Goal: Find specific page/section: Find specific page/section

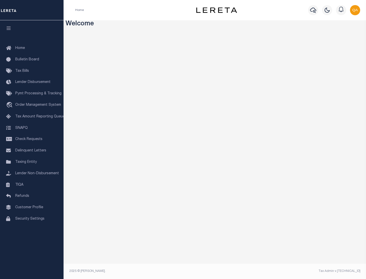
click at [32, 185] on link "TIQA" at bounding box center [32, 185] width 64 height 11
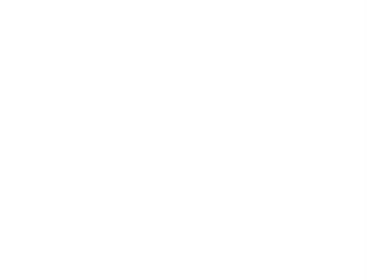
select select "200"
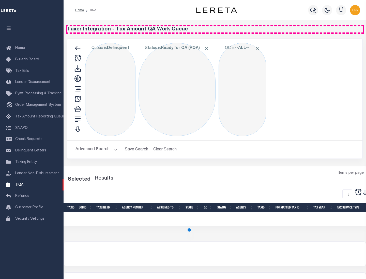
select select "200"
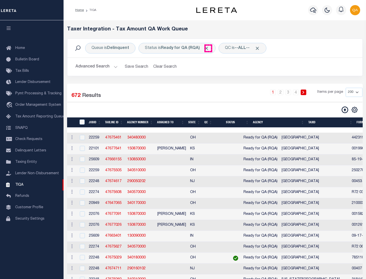
click at [208, 48] on span "Click to Remove" at bounding box center [206, 48] width 5 height 5
